Goal: Task Accomplishment & Management: Manage account settings

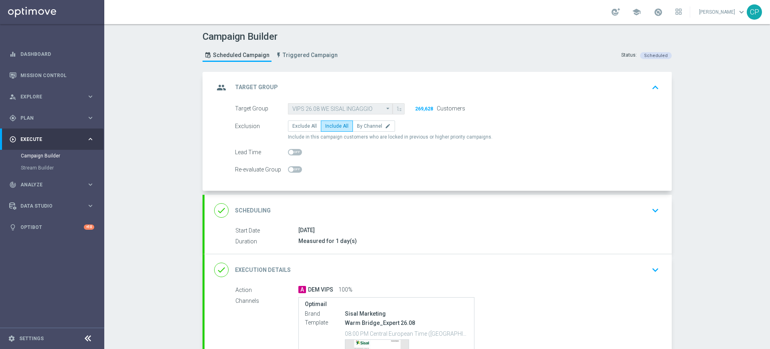
scroll to position [107, 0]
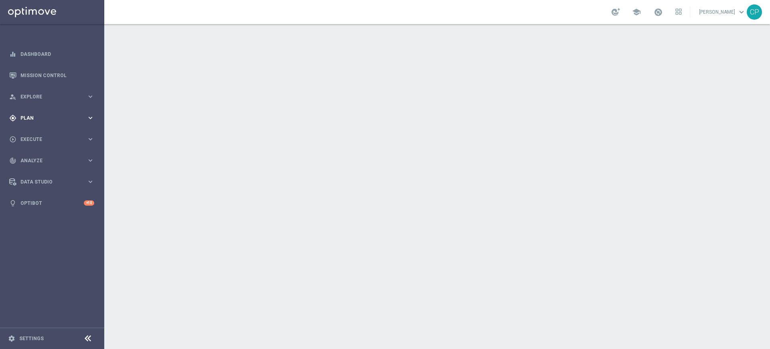
click at [90, 112] on div "gps_fixed Plan keyboard_arrow_right" at bounding box center [52, 117] width 104 height 21
click at [41, 133] on link "Target Groups" at bounding box center [52, 134] width 63 height 6
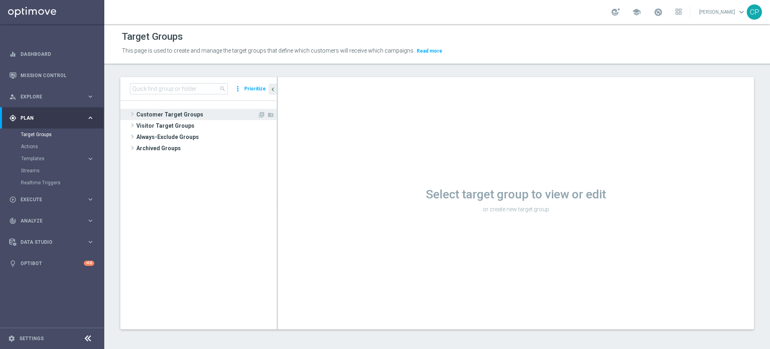
click at [165, 114] on span "Customer Target Groups" at bounding box center [196, 114] width 121 height 11
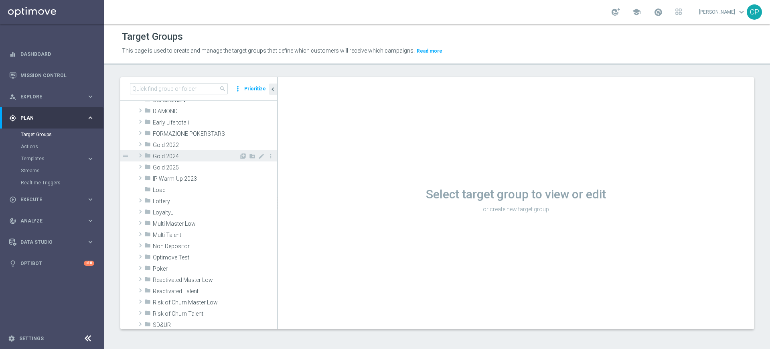
scroll to position [134, 0]
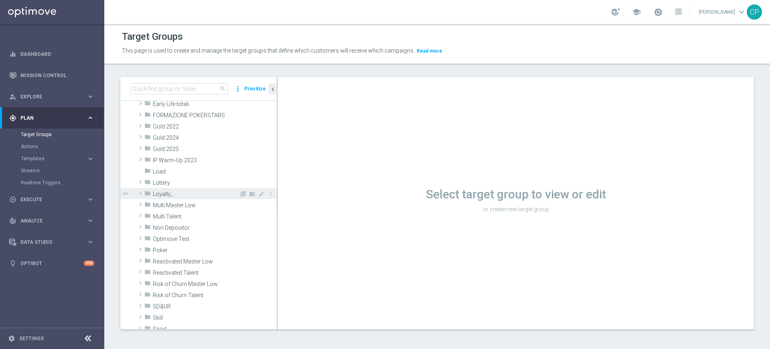
click at [165, 194] on span "Loyalty_" at bounding box center [196, 194] width 86 height 7
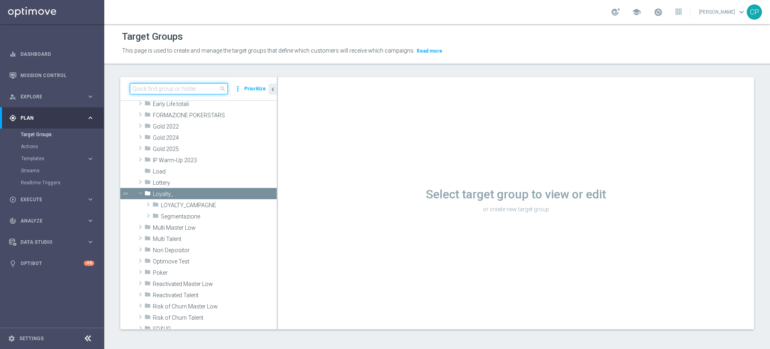
click at [175, 86] on input at bounding box center [179, 88] width 98 height 11
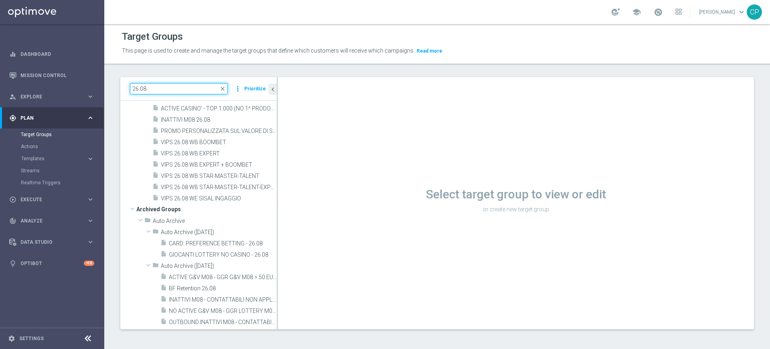
scroll to position [119, 0]
type input "26.08"
click at [202, 182] on div "insert_drive_file VIPS 26.08 WB STAR-MASTER-TALENT-EXPERT-BOOMBET" at bounding box center [205, 186] width 106 height 11
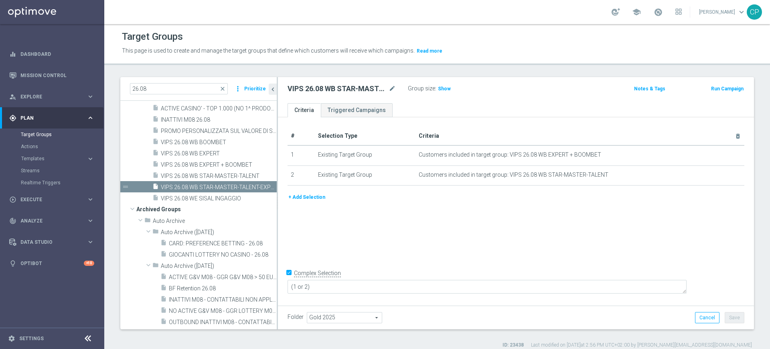
click at [647, 109] on ul "Criteria Triggered Campaigns" at bounding box center [516, 110] width 476 height 14
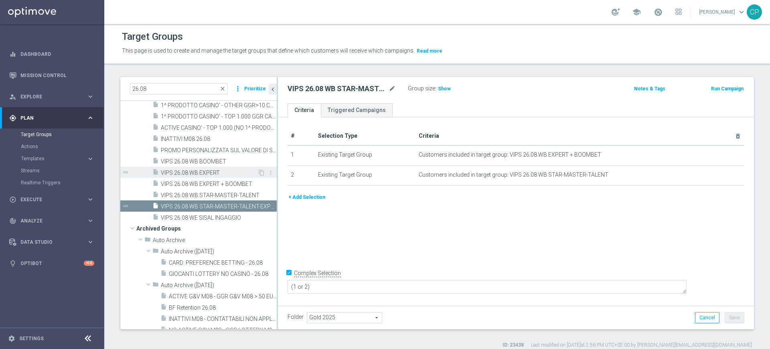
scroll to position [99, 0]
